Goal: Transaction & Acquisition: Purchase product/service

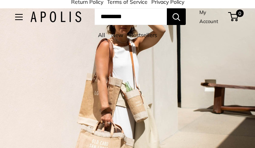
click at [22, 15] on button "Open menu" at bounding box center [19, 17] width 8 height 6
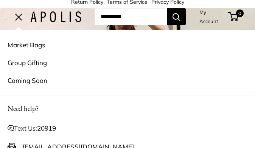
click at [46, 48] on link "Market Bags" at bounding box center [128, 45] width 240 height 18
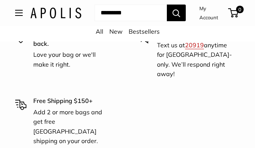
scroll to position [1423, 0]
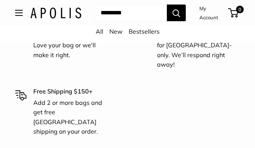
click at [92, 111] on p "Add 2 or more bags and get free [GEOGRAPHIC_DATA] shipping on your order." at bounding box center [70, 117] width 75 height 39
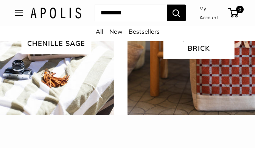
scroll to position [1280, 0]
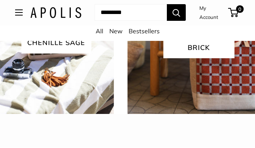
click at [206, 86] on img at bounding box center [199, 43] width 144 height 144
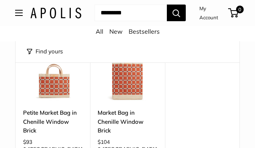
scroll to position [87, 0]
click at [128, 80] on img at bounding box center [127, 70] width 59 height 59
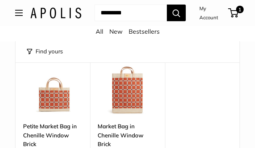
scroll to position [73, 0]
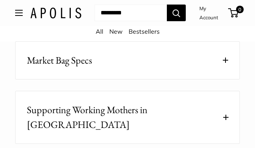
scroll to position [857, 0]
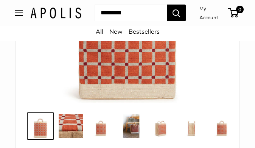
click at [145, 73] on img at bounding box center [128, 8] width 190 height 190
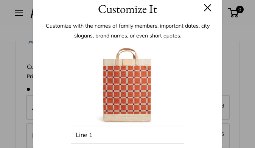
scroll to position [8, 0]
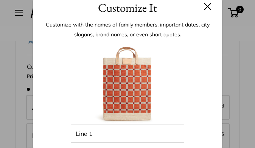
click at [143, 90] on img at bounding box center [127, 82] width 83 height 83
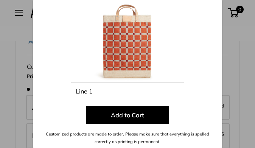
scroll to position [50, 0]
click at [184, 77] on div at bounding box center [127, 40] width 167 height 83
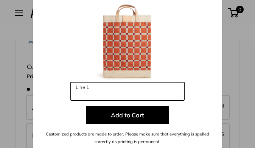
click at [111, 91] on input "Line 1" at bounding box center [128, 91] width 114 height 18
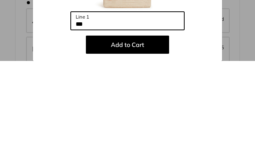
scroll to position [320, 0]
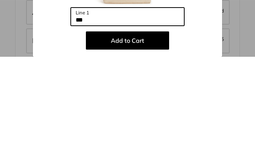
type input "***"
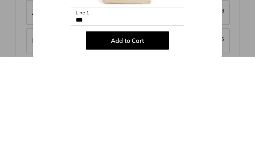
click at [127, 123] on button "Add to Cart" at bounding box center [127, 132] width 83 height 18
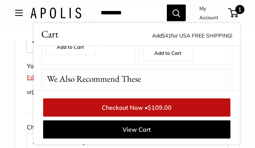
scroll to position [264, 0]
click at [239, 14] on span "1" at bounding box center [233, 12] width 10 height 9
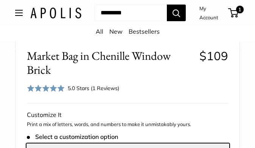
scroll to position [266, 0]
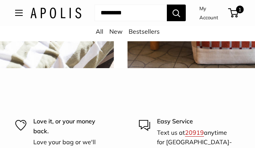
scroll to position [1326, 0]
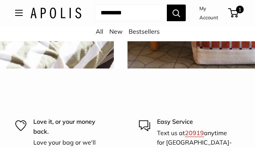
click at [22, 14] on button "Open menu" at bounding box center [19, 13] width 8 height 6
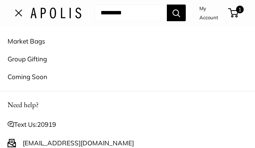
click at [24, 41] on link "Market Bags" at bounding box center [128, 41] width 240 height 18
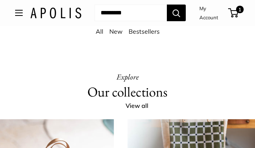
click at [239, 12] on span "1" at bounding box center [233, 12] width 10 height 9
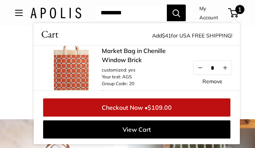
scroll to position [18, 0]
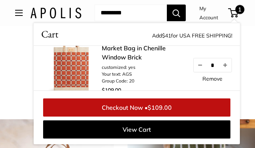
click at [153, 139] on link "View Cart" at bounding box center [136, 129] width 187 height 18
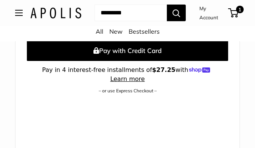
scroll to position [484, 0]
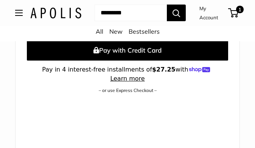
click at [30, 96] on shopify-apple-pay-button at bounding box center [29, 100] width 2 height 8
